Goal: Find specific page/section: Find specific page/section

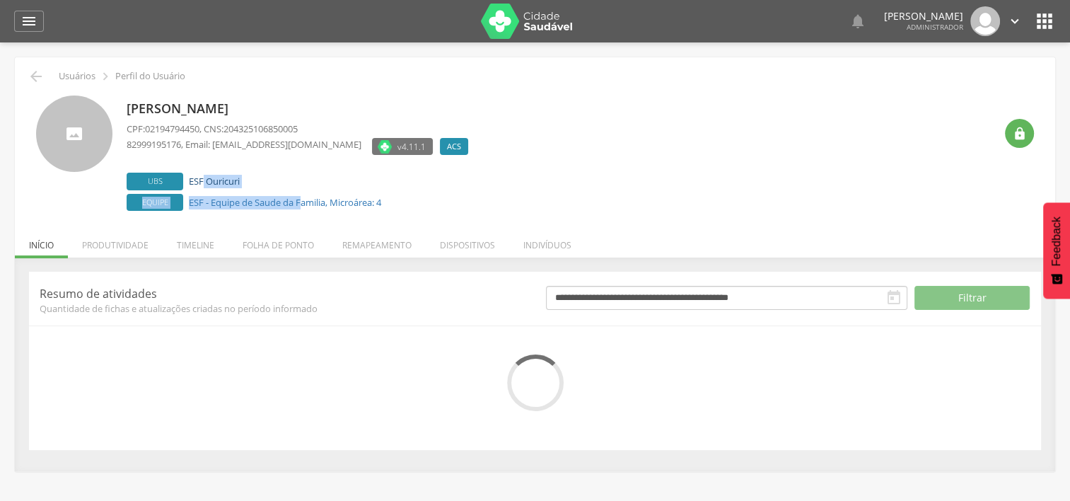
drag, startPoint x: 285, startPoint y: 192, endPoint x: 209, endPoint y: 174, distance: 78.5
click at [209, 174] on div "Ubs ESF Ouricuri Equipe ESF - Equipe de Saude da Familia, Microárea: 4" at bounding box center [301, 192] width 349 height 38
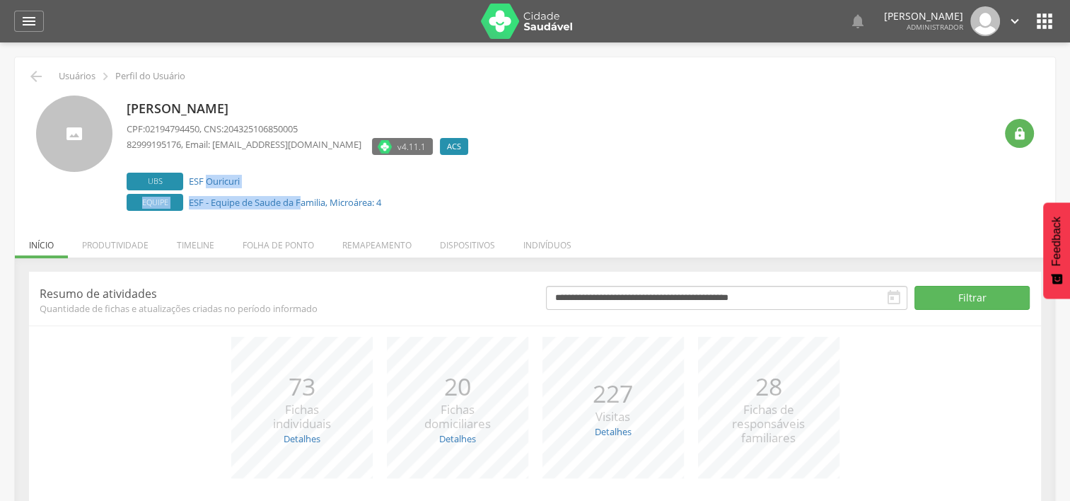
drag, startPoint x: 209, startPoint y: 174, endPoint x: 269, endPoint y: 171, distance: 60.2
click at [269, 170] on div "Maria Jose da Paz dos Santos Freire CPF: 02194794450 , CNS: 204325106850005 829…" at bounding box center [301, 154] width 349 height 119
click at [249, 188] on label "Ubs ESF Ouricuri" at bounding box center [301, 182] width 349 height 18
drag, startPoint x: 255, startPoint y: 183, endPoint x: 189, endPoint y: 179, distance: 65.2
click at [189, 179] on label "Ubs ESF Ouricuri" at bounding box center [314, 182] width 374 height 18
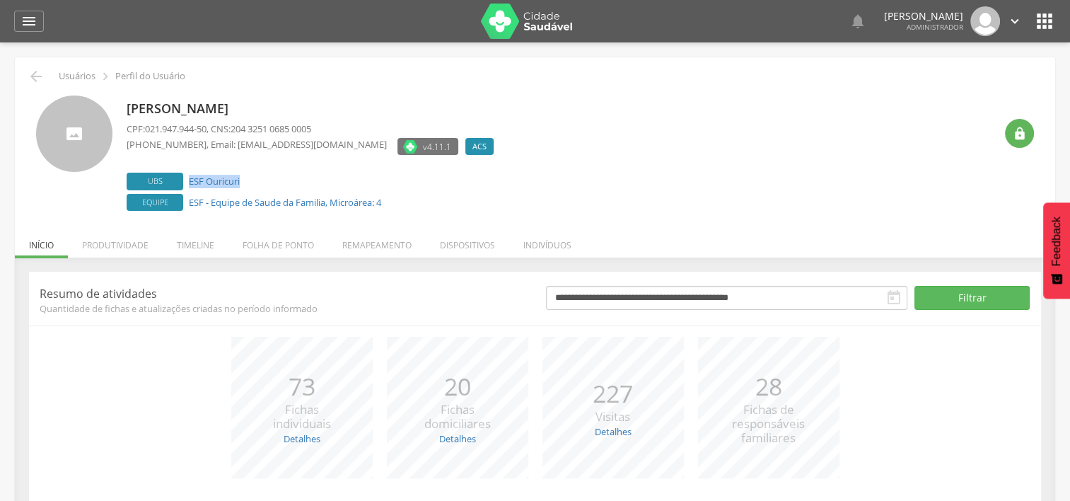
copy link "ESF Ouricuri"
drag, startPoint x: 407, startPoint y: 198, endPoint x: 187, endPoint y: 204, distance: 219.9
click at [187, 204] on label "Equipe ESF - Equipe de Saude da Familia, Microárea: 4" at bounding box center [314, 203] width 374 height 18
copy link "ESF - Equipe de Saude da Familia, Microárea: 4"
drag, startPoint x: 352, startPoint y: 110, endPoint x: 130, endPoint y: 109, distance: 222.0
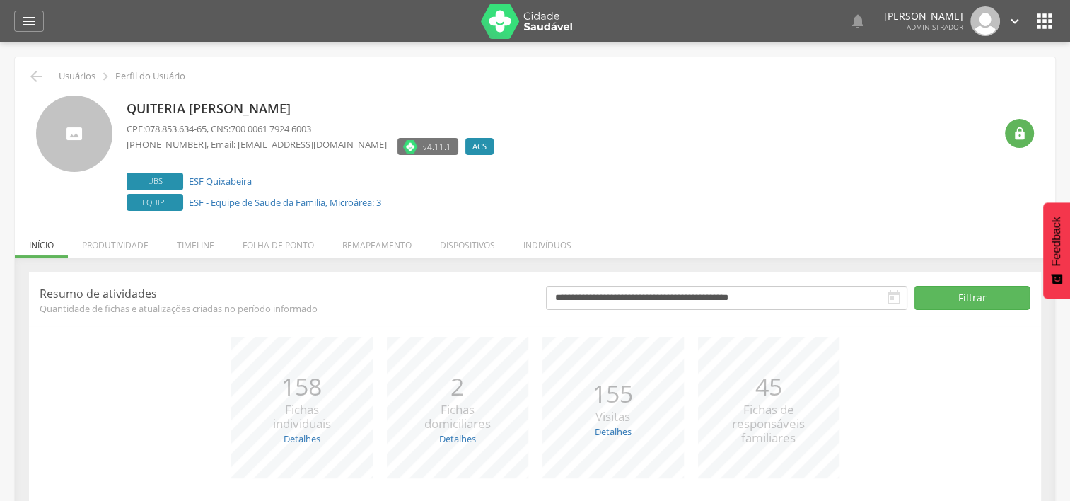
click at [130, 109] on p "Quiteria [PERSON_NAME]" at bounding box center [314, 109] width 374 height 18
copy p "Quiteria [PERSON_NAME]"
drag, startPoint x: 277, startPoint y: 187, endPoint x: 189, endPoint y: 174, distance: 88.6
click at [189, 174] on label "Ubs ESF Quixabeira" at bounding box center [314, 182] width 374 height 18
copy link "ESF Quixabeira"
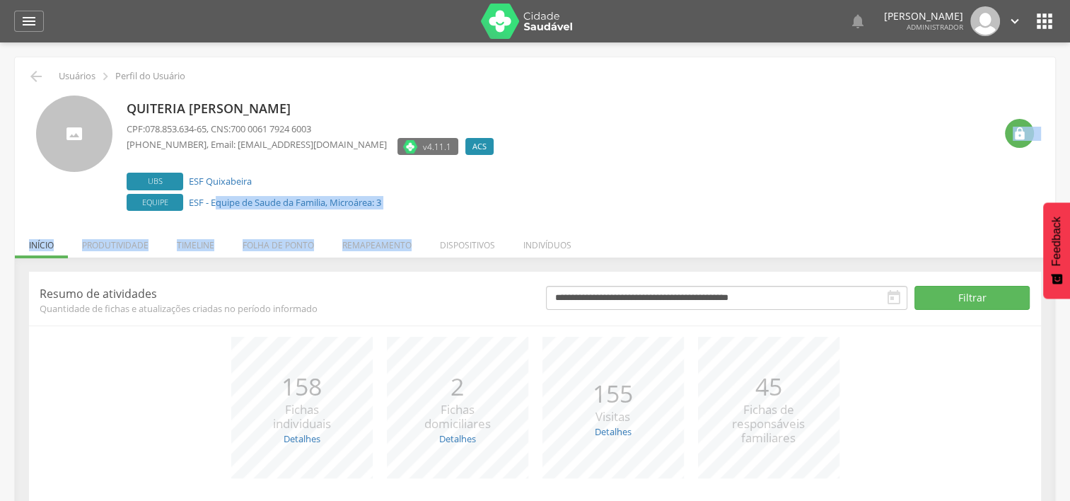
drag, startPoint x: 402, startPoint y: 214, endPoint x: 235, endPoint y: 191, distance: 168.4
click at [235, 191] on div " Usuários  Perfil do Usuário Quiteria [PERSON_NAME] CPF: 078.853.634-65 , CNS…" at bounding box center [535, 329] width 1040 height 544
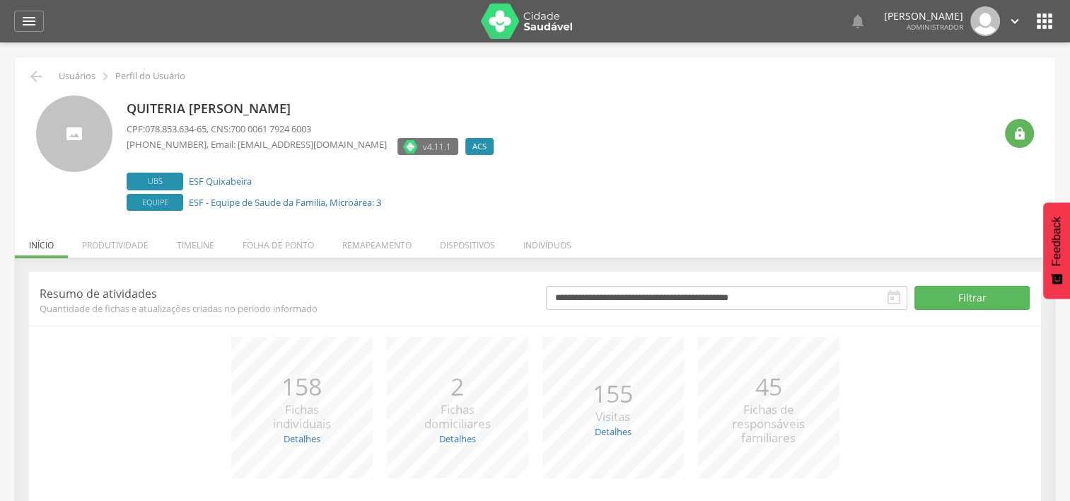
drag, startPoint x: 235, startPoint y: 191, endPoint x: 402, endPoint y: 186, distance: 167.6
click at [402, 186] on label "Ubs ESF Quixabeira" at bounding box center [314, 182] width 374 height 18
drag, startPoint x: 348, startPoint y: 206, endPoint x: 189, endPoint y: 193, distance: 158.9
click at [189, 194] on label "Equipe ESF - Equipe de Saude da Familia, Microárea: 3" at bounding box center [314, 203] width 374 height 18
copy link "ESF - Equipe de Saude da Familia, Microárea: 3"
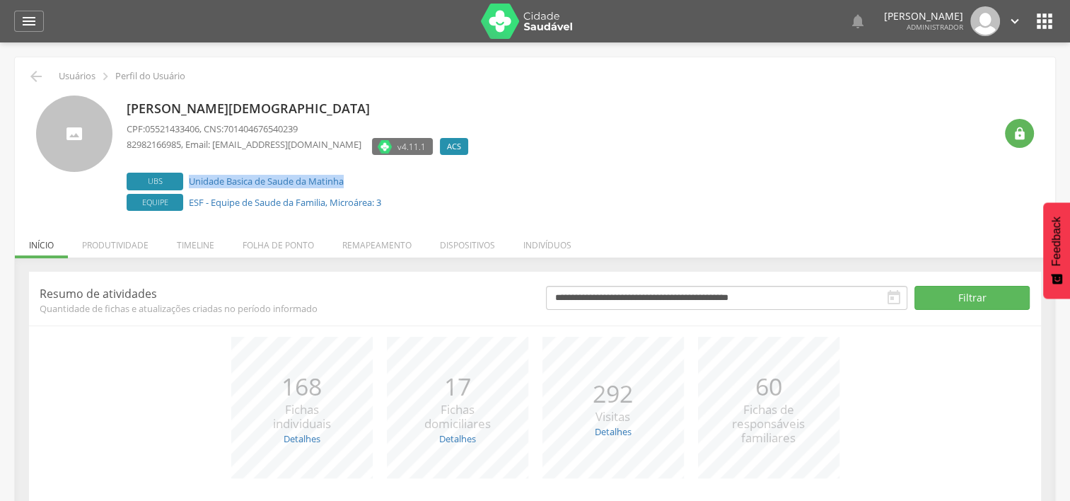
drag, startPoint x: 362, startPoint y: 181, endPoint x: 185, endPoint y: 170, distance: 177.1
click at [185, 170] on div "Maria Cristiane da Silva Nascimento CPF: 05521433406 , CNS: 701404676540239 829…" at bounding box center [301, 154] width 349 height 119
copy label "Unidade Basica de Saude da Matinha"
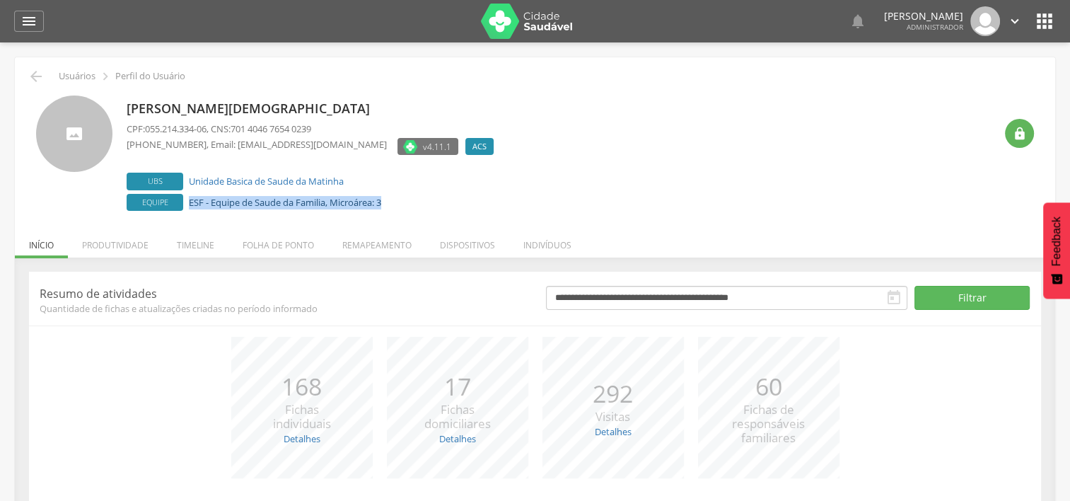
drag, startPoint x: 410, startPoint y: 206, endPoint x: 189, endPoint y: 204, distance: 220.6
click at [189, 204] on label "Equipe ESF - Equipe de Saude da Familia, Microárea: 3" at bounding box center [314, 203] width 374 height 18
copy link "ESF - Equipe de Saude da Familia, Microárea: 3"
click at [366, 105] on p "Maria Cristiane da Silva Nascimento" at bounding box center [314, 109] width 374 height 18
drag, startPoint x: 378, startPoint y: 105, endPoint x: 81, endPoint y: 106, distance: 296.9
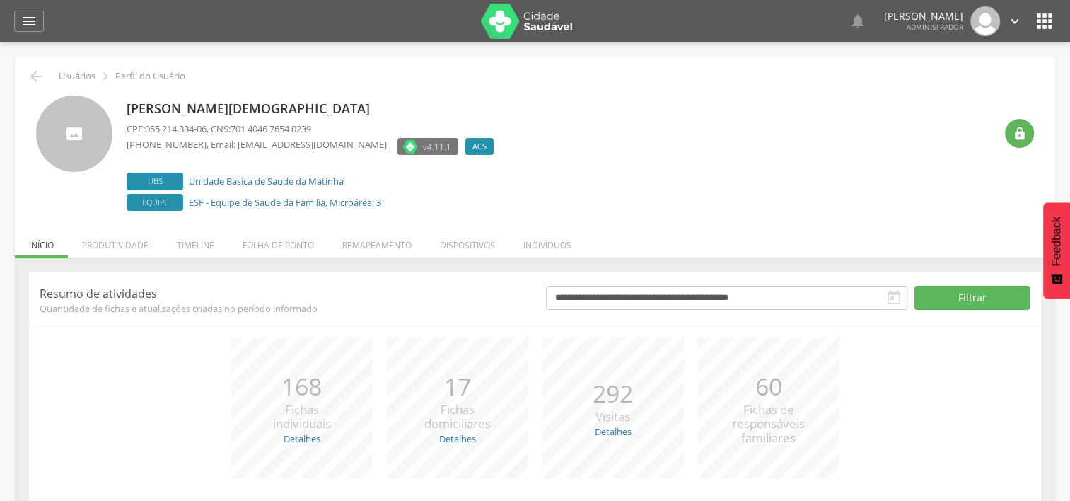
click at [81, 106] on div "Maria Cristiane da Silva Nascimento CPF: 055.214.334-06 , CNS: 701 4046 7654 02…" at bounding box center [535, 154] width 998 height 119
copy div "Maria Cristiane da Silva Nascimento"
drag, startPoint x: 300, startPoint y: 181, endPoint x: 188, endPoint y: 185, distance: 111.8
click at [188, 185] on label "Ubs ESF do Alto dos Coelhos" at bounding box center [314, 182] width 374 height 18
copy link "ESF do Alto dos Coelhos"
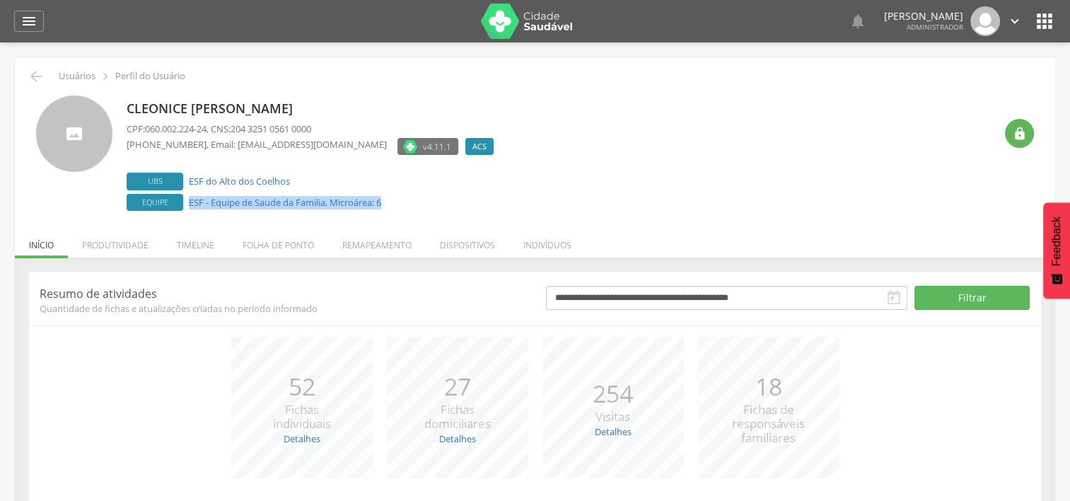
drag, startPoint x: 416, startPoint y: 194, endPoint x: 183, endPoint y: 203, distance: 232.8
click at [183, 203] on label "Equipe ESF - Equipe de Saude da Familia, Microárea: 6" at bounding box center [314, 203] width 374 height 18
copy label "ESF - Equipe de Saude da Familia, Microárea: 6"
drag, startPoint x: 353, startPoint y: 112, endPoint x: 124, endPoint y: 110, distance: 229.8
click at [124, 110] on div "Cleonice Maria da Silva Ferreira CPF: 060.002.224-24 , CNS: 204 3251 0561 0000 …" at bounding box center [535, 154] width 998 height 119
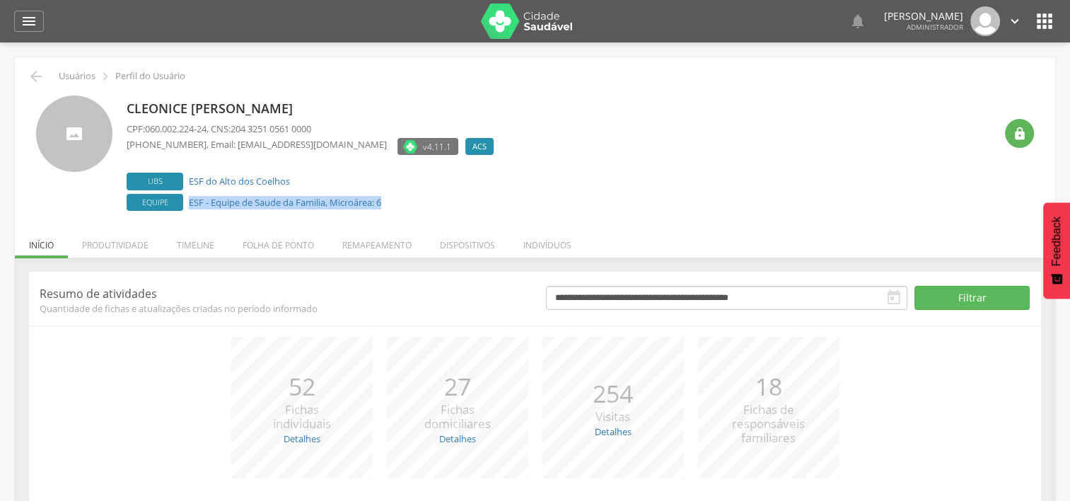
copy p "Cleonice Maria da Silva Ferreira"
